Goal: Information Seeking & Learning: Learn about a topic

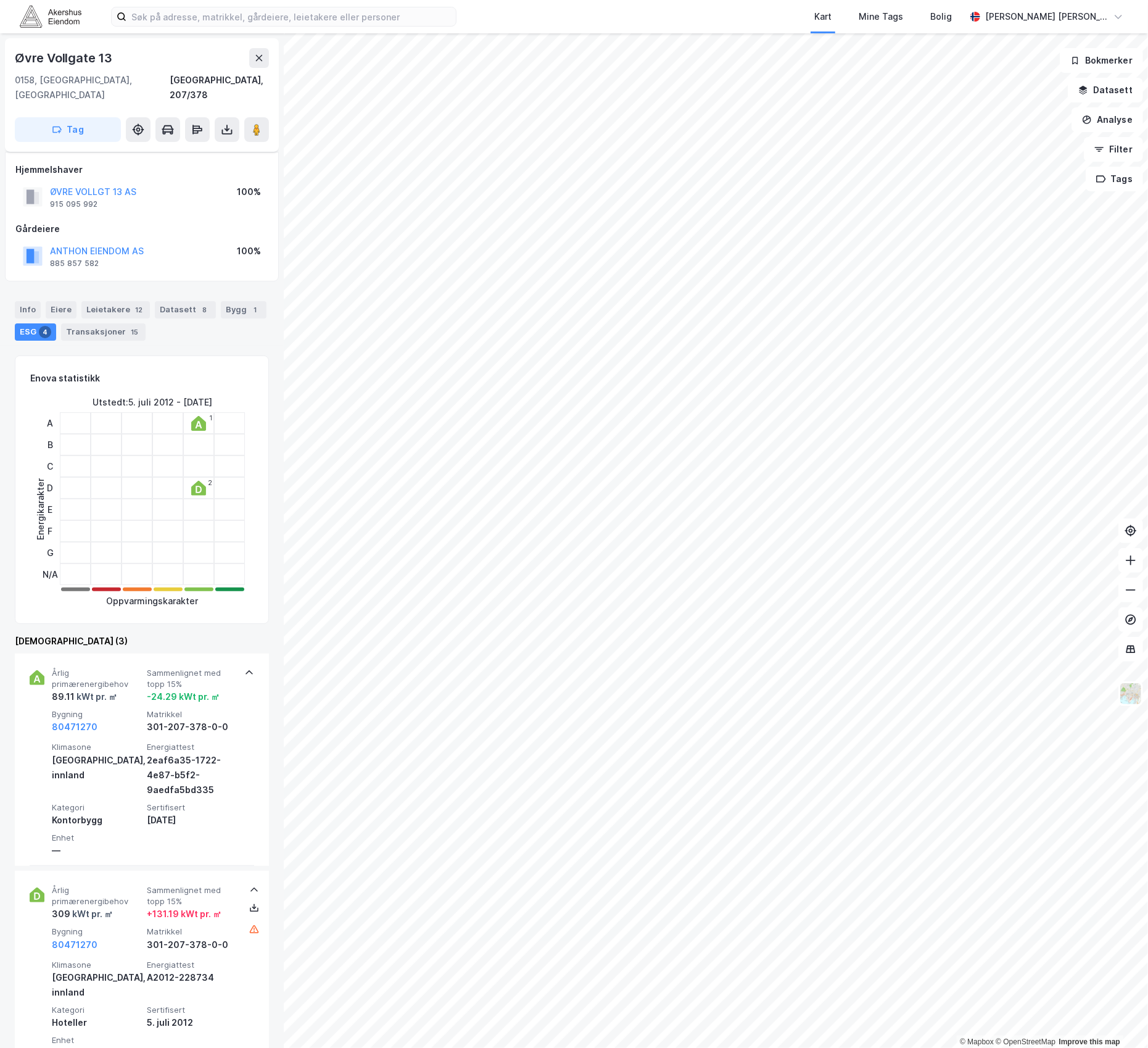
scroll to position [119, 0]
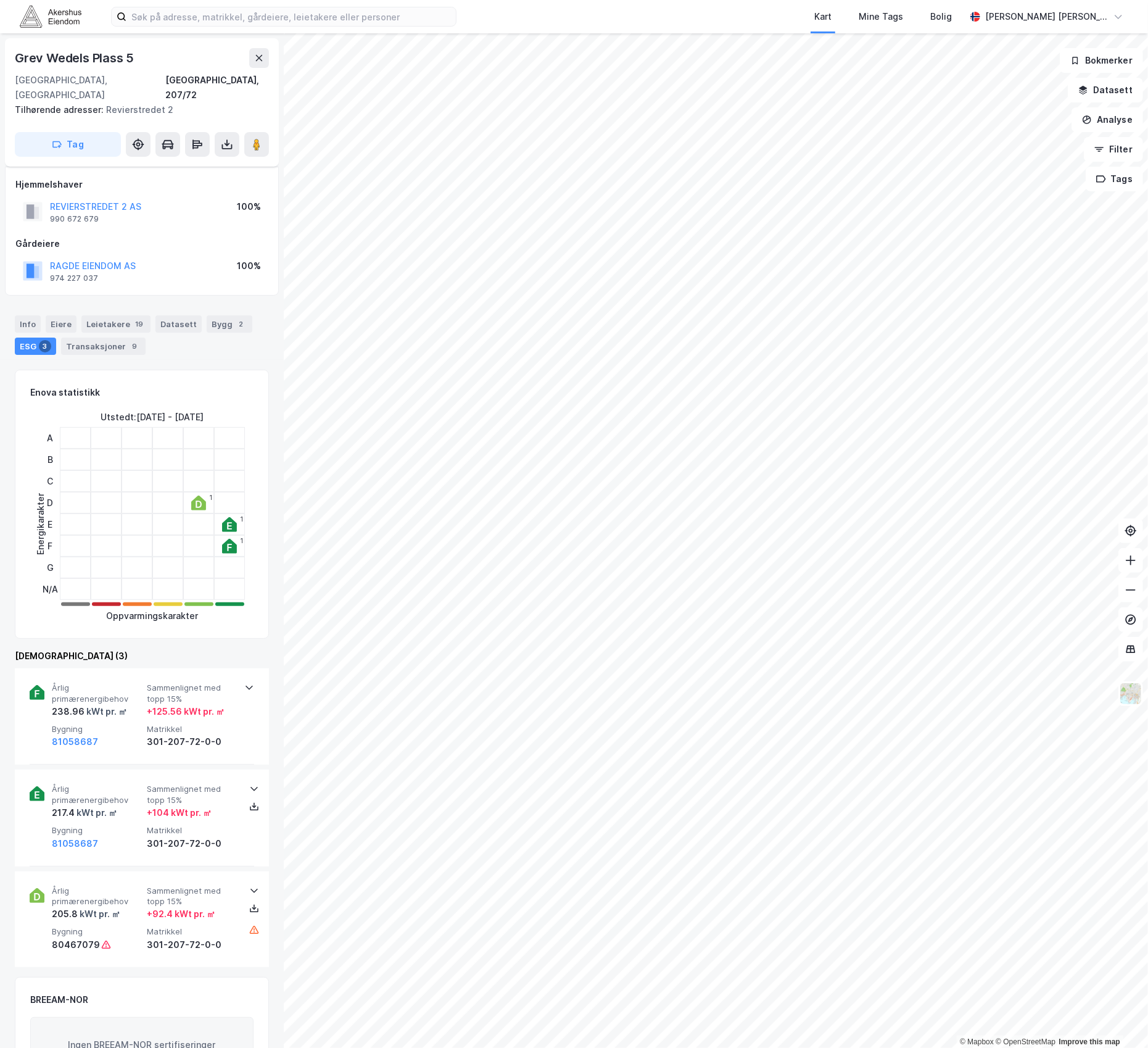
scroll to position [119, 0]
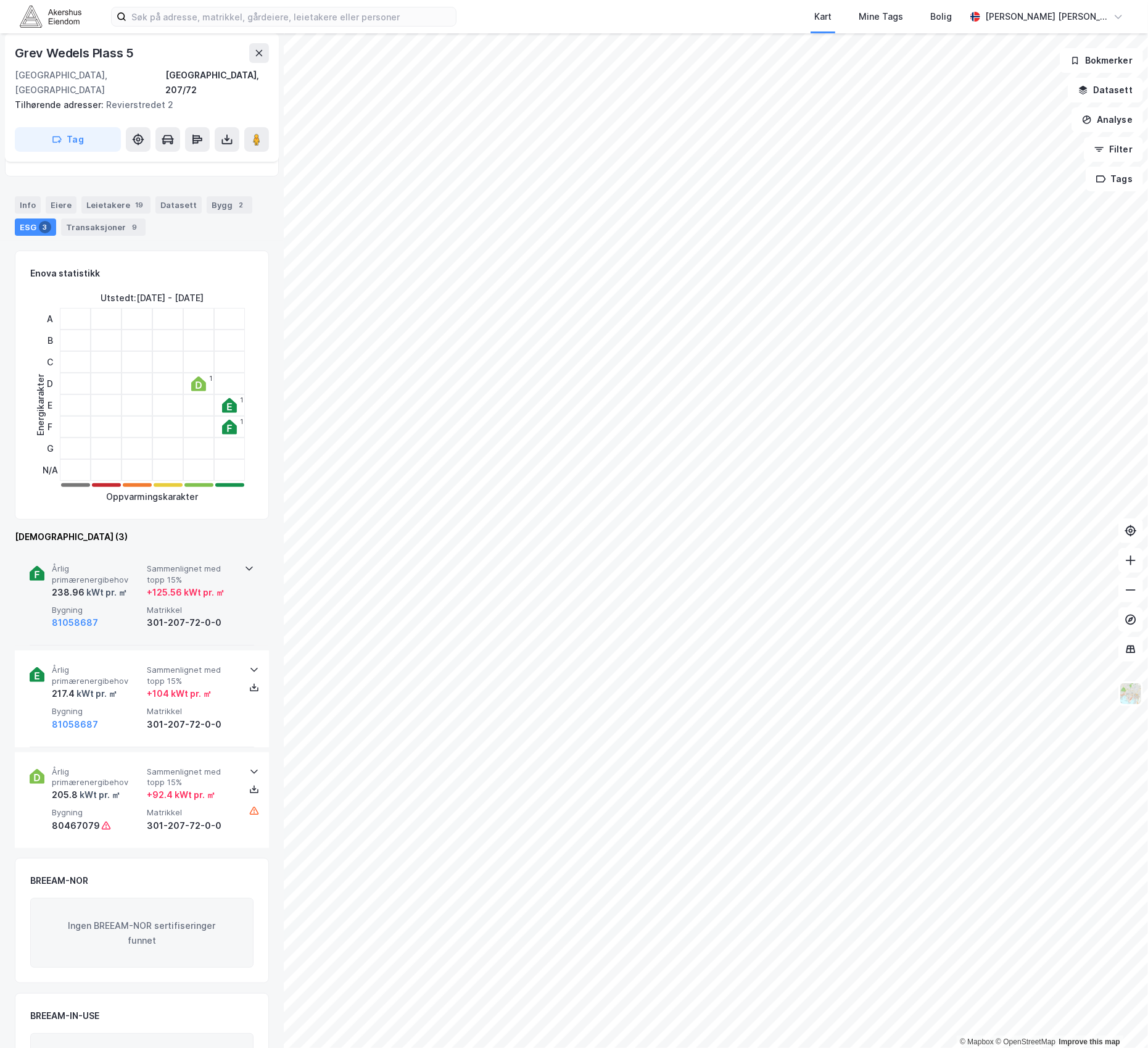
click at [249, 564] on icon at bounding box center [249, 568] width 10 height 10
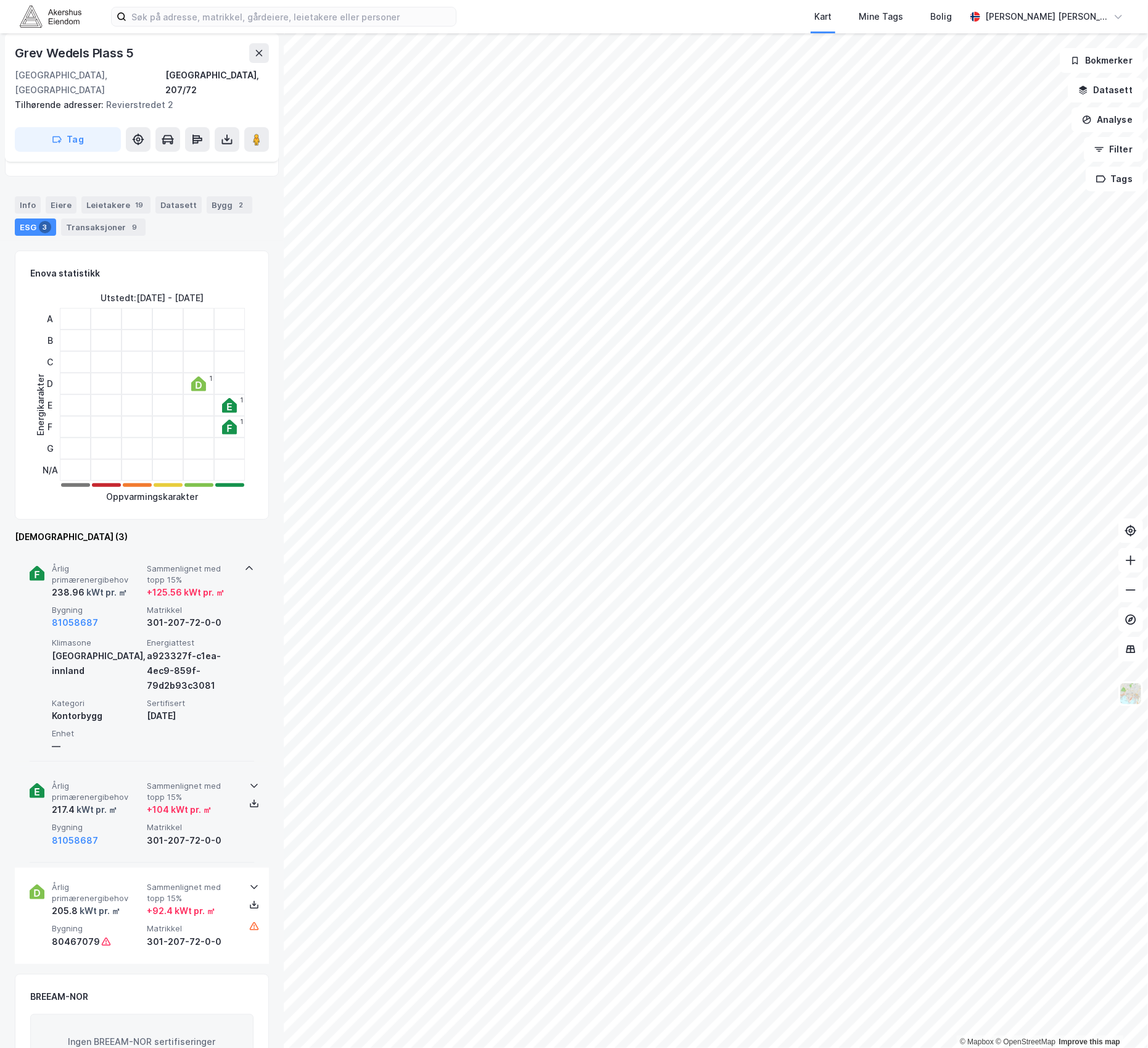
click at [249, 781] on icon at bounding box center [254, 785] width 10 height 10
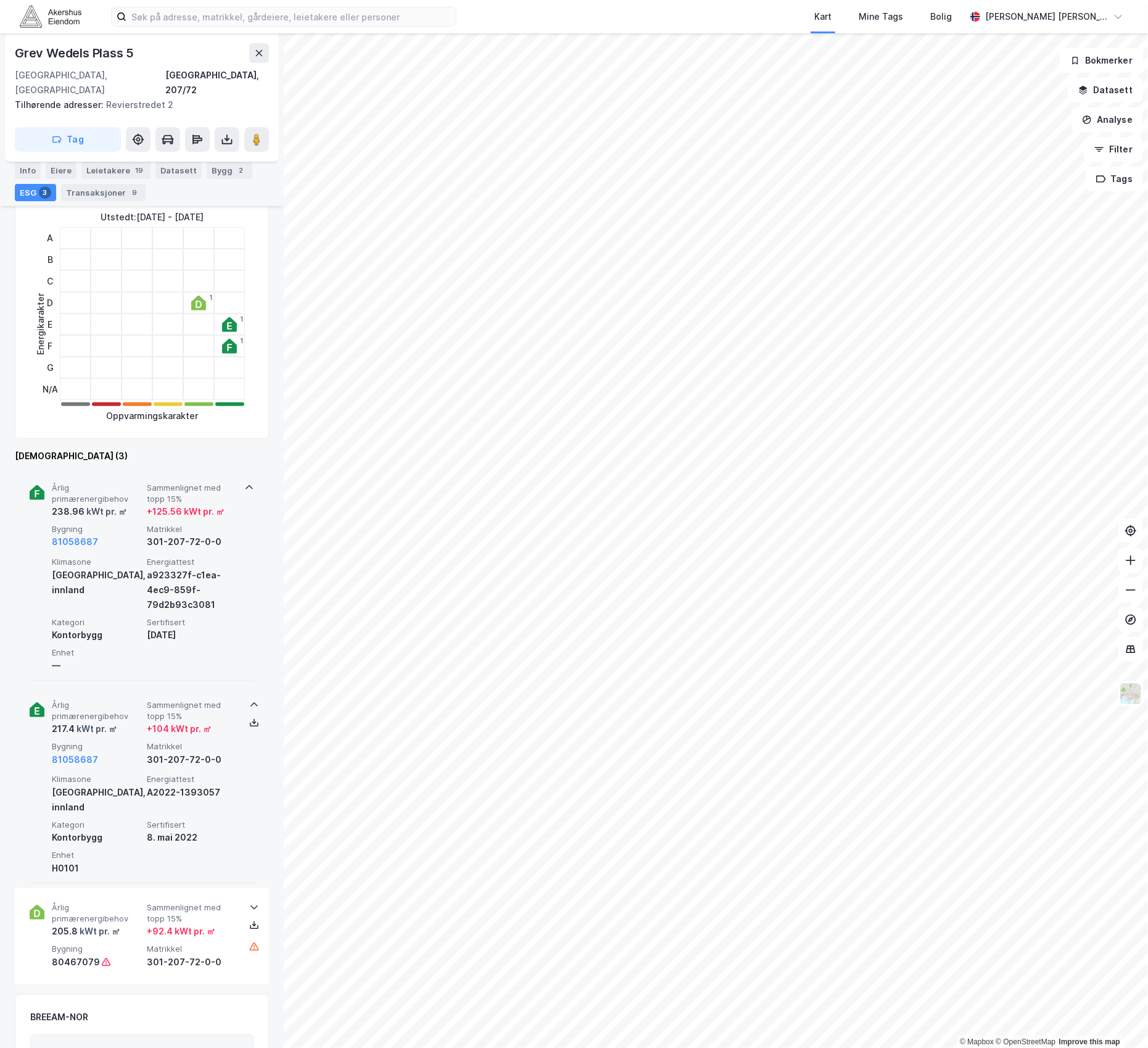
scroll to position [201, 0]
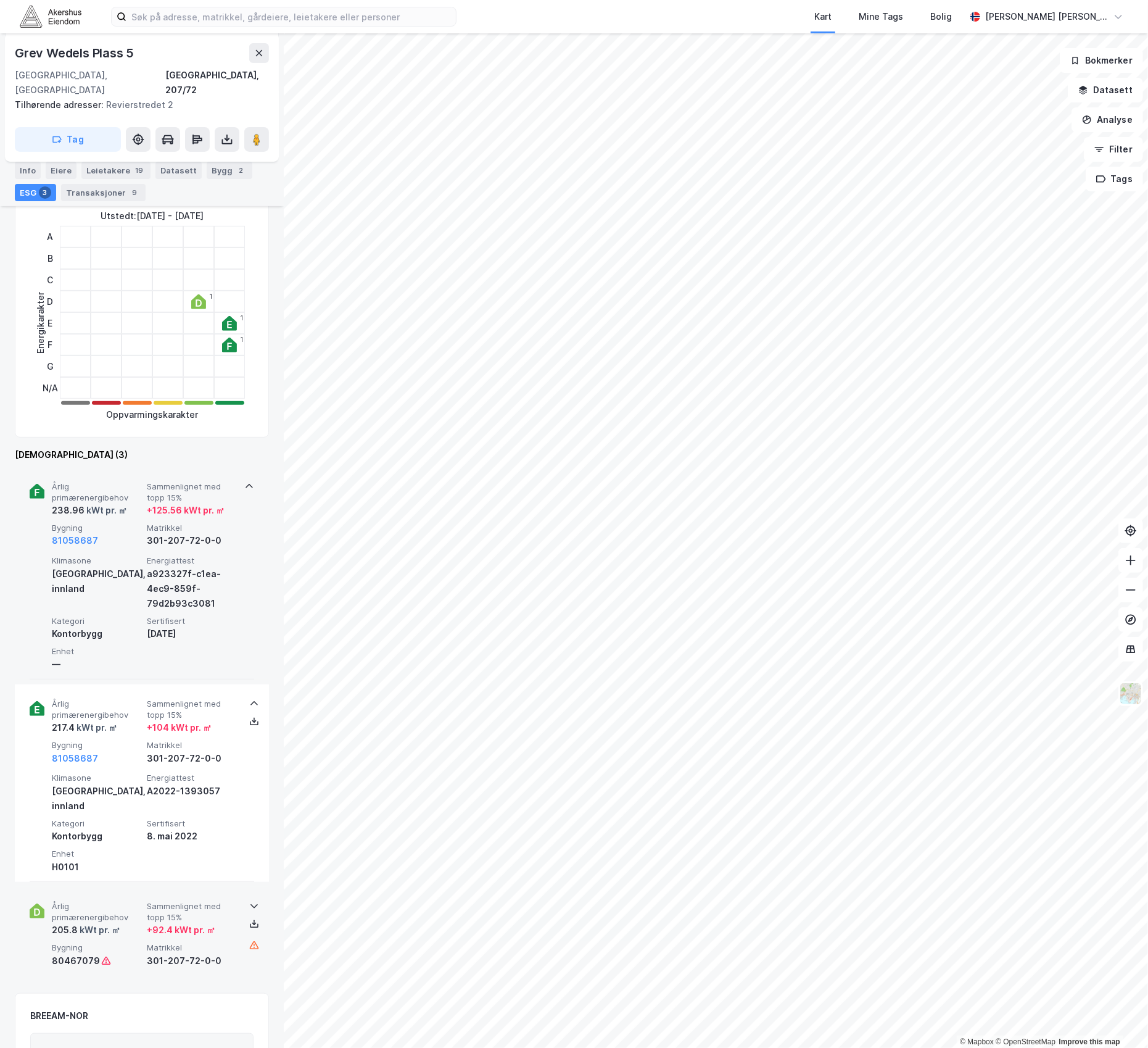
click at [249, 901] on icon at bounding box center [254, 906] width 10 height 10
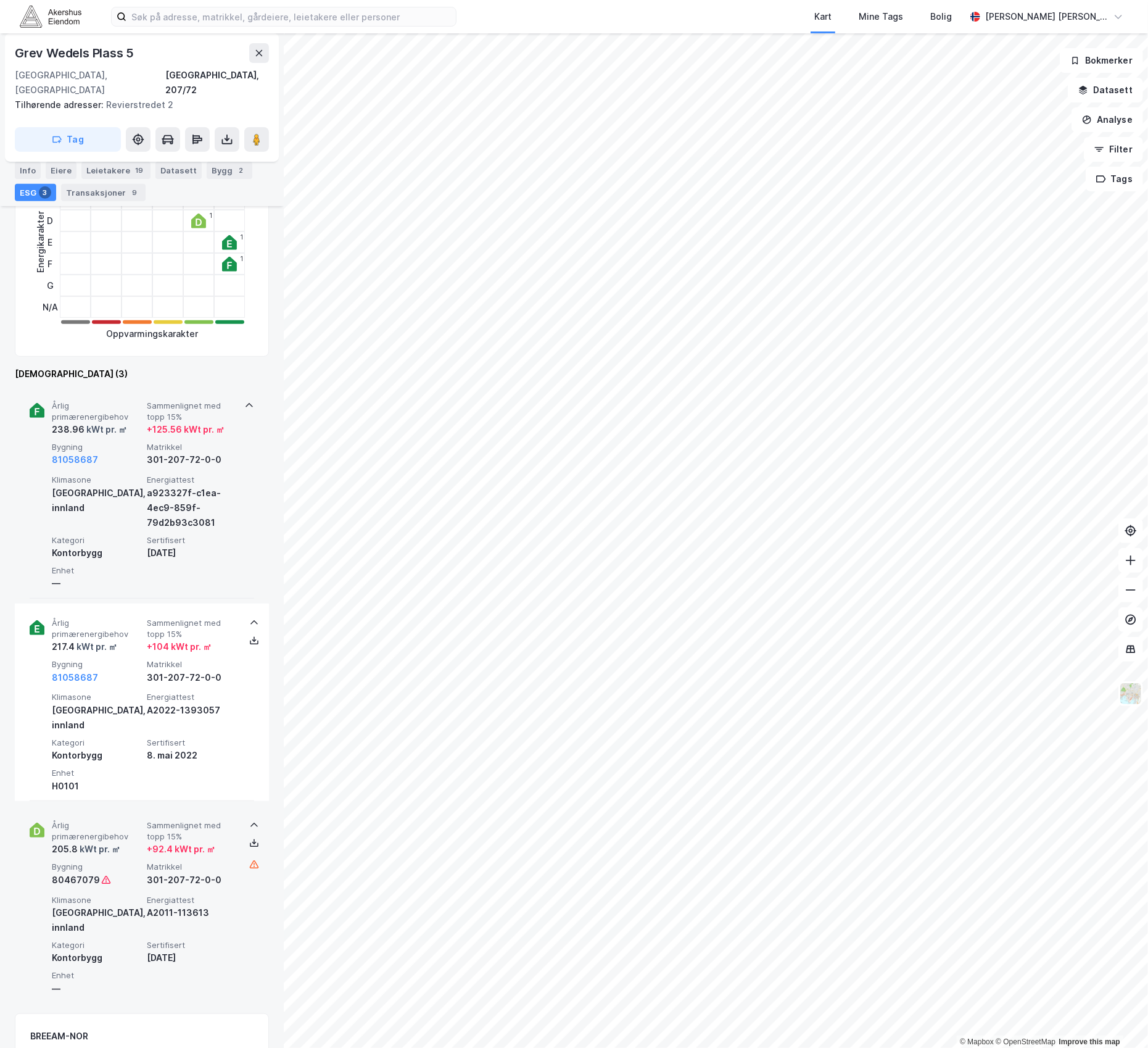
scroll to position [284, 0]
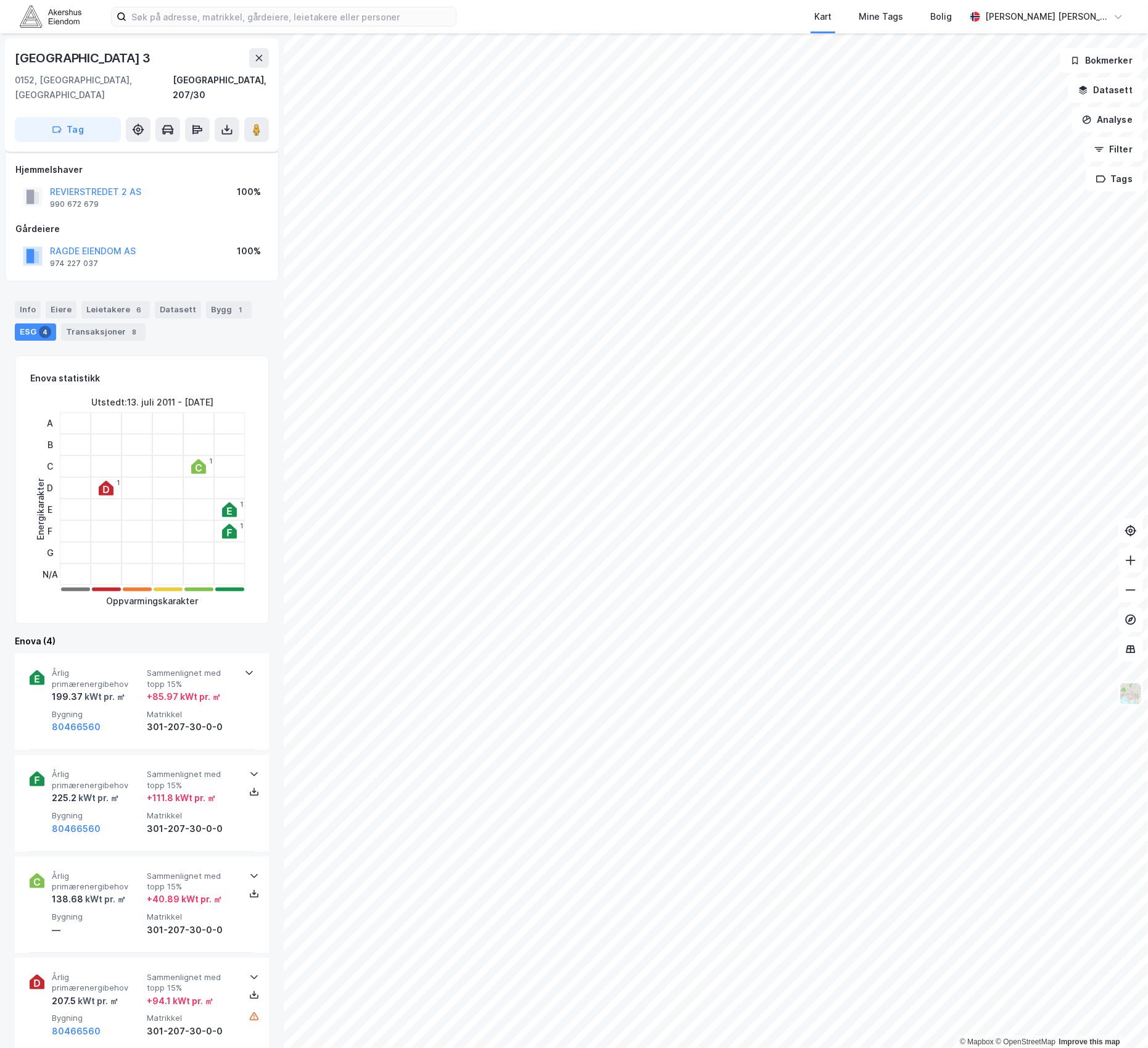
scroll to position [278, 0]
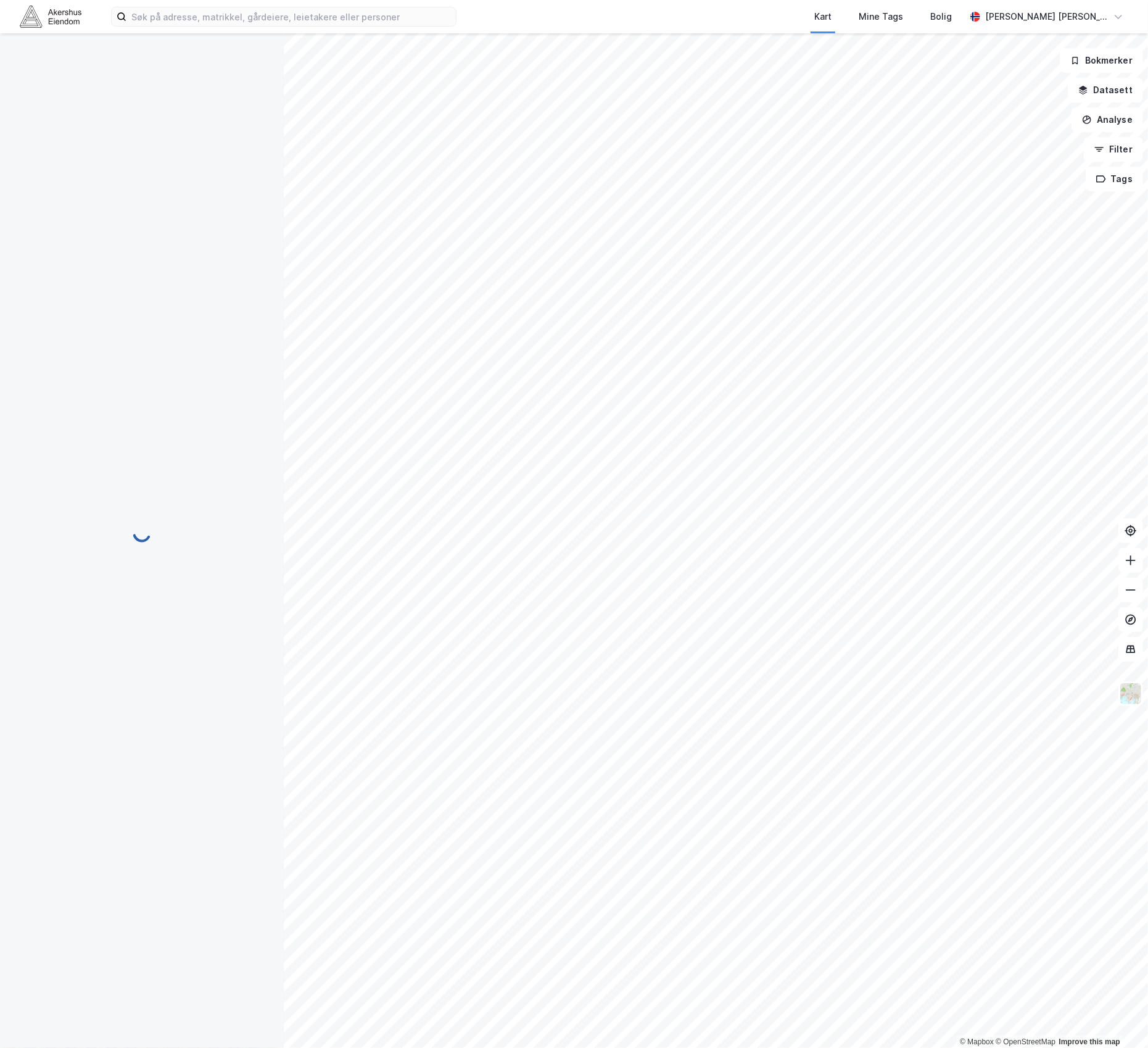
scroll to position [191, 0]
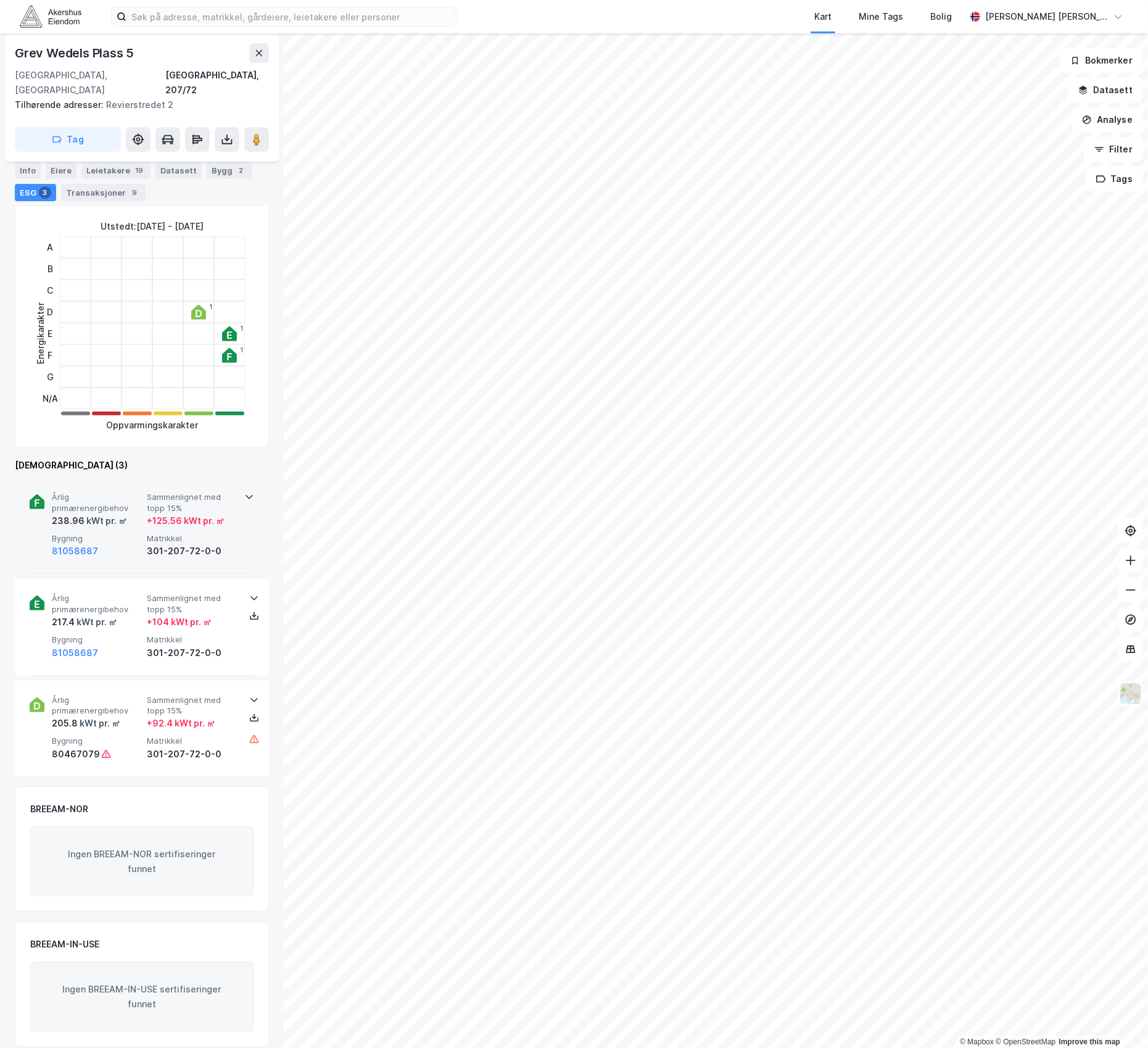
click at [244, 492] on icon at bounding box center [249, 497] width 10 height 10
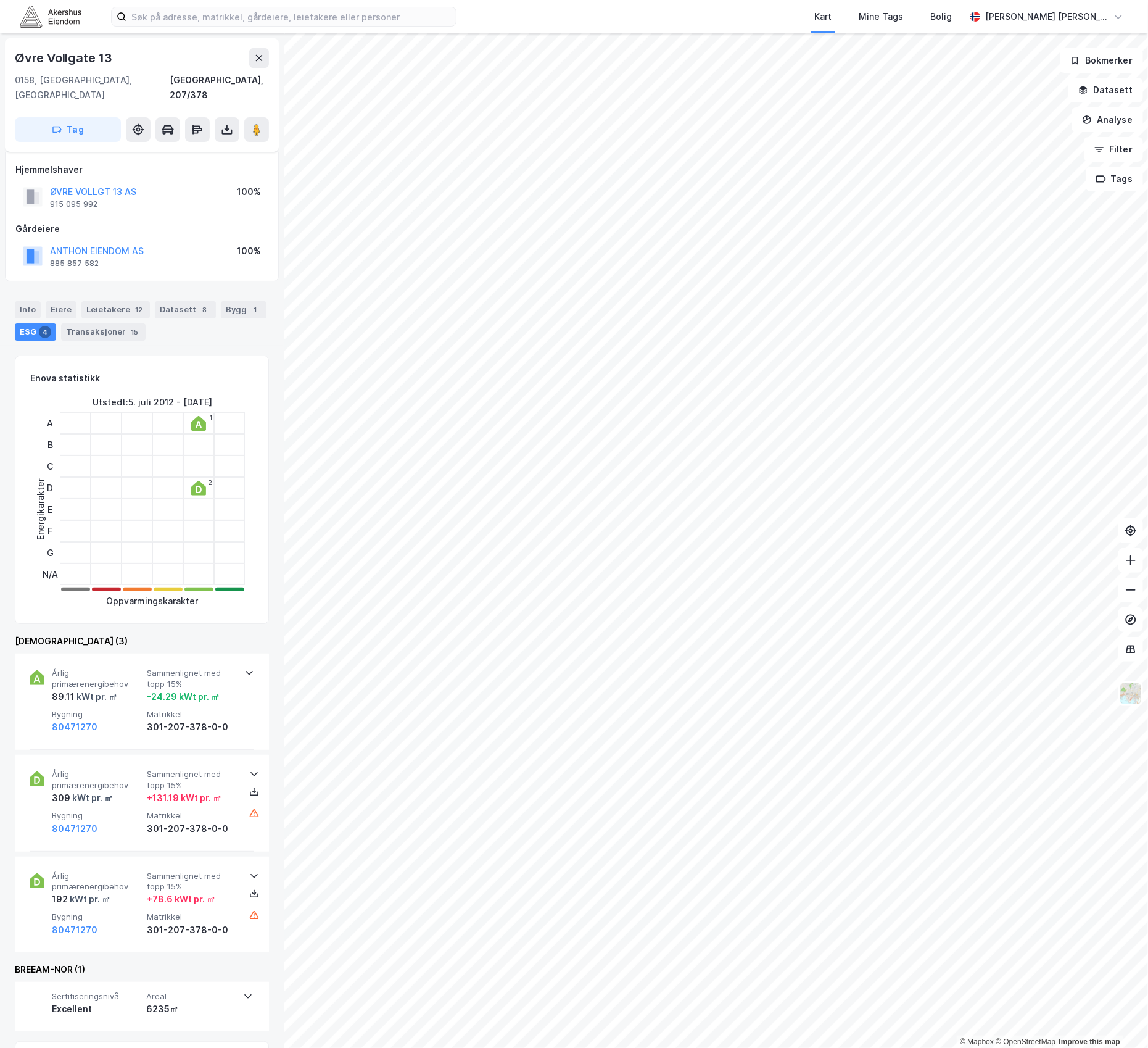
scroll to position [119, 0]
